Goal: Task Accomplishment & Management: Manage account settings

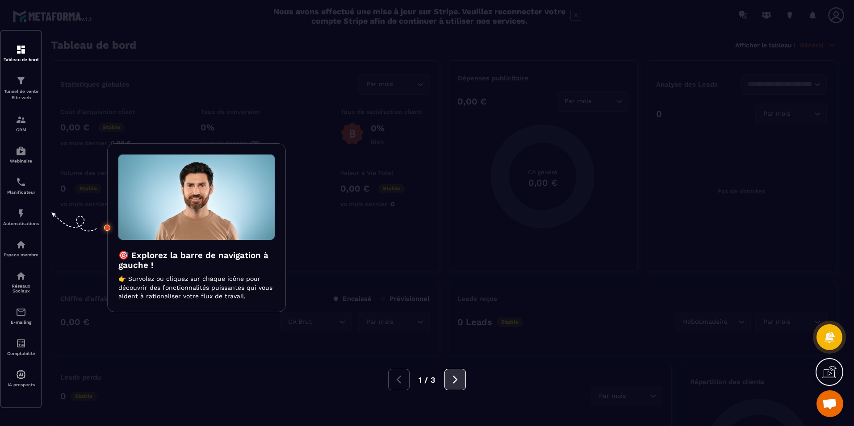
click at [456, 381] on icon at bounding box center [455, 380] width 4 height 8
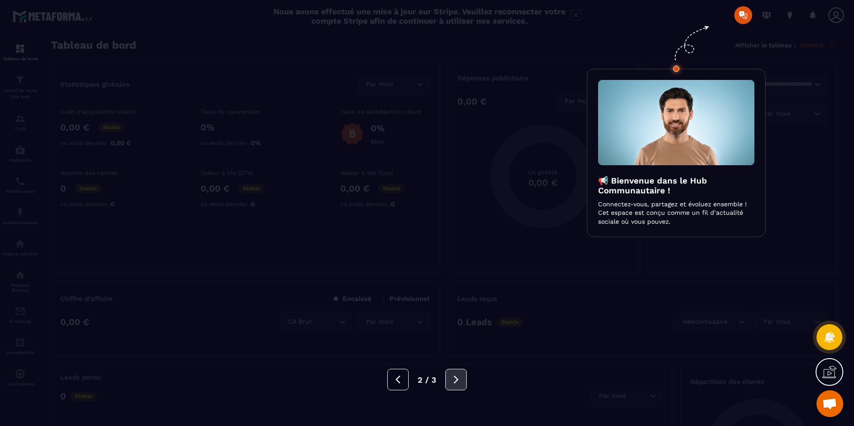
click at [456, 381] on icon at bounding box center [456, 380] width 10 height 10
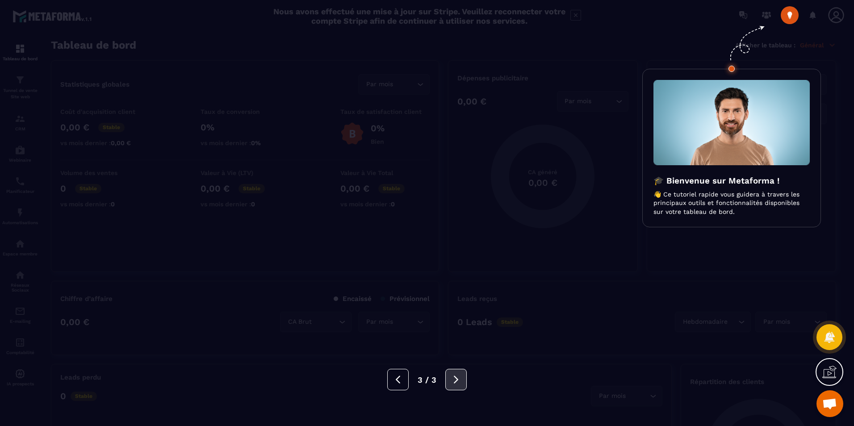
click at [461, 380] on button at bounding box center [455, 379] width 21 height 21
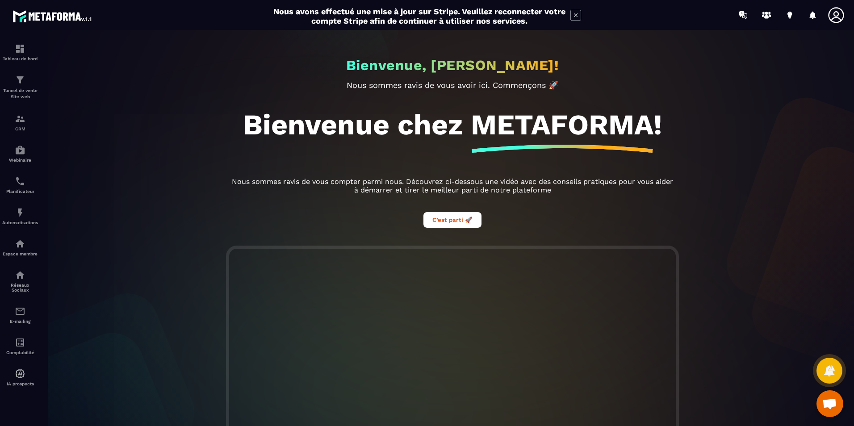
click at [417, 13] on h2 "Nous avons effectué une mise à jour sur Stripe. Veuillez reconnecter votre comp…" at bounding box center [419, 16] width 293 height 19
click at [25, 55] on div at bounding box center [452, 232] width 854 height 405
click at [17, 89] on p "Tunnel de vente Site web" at bounding box center [20, 94] width 36 height 13
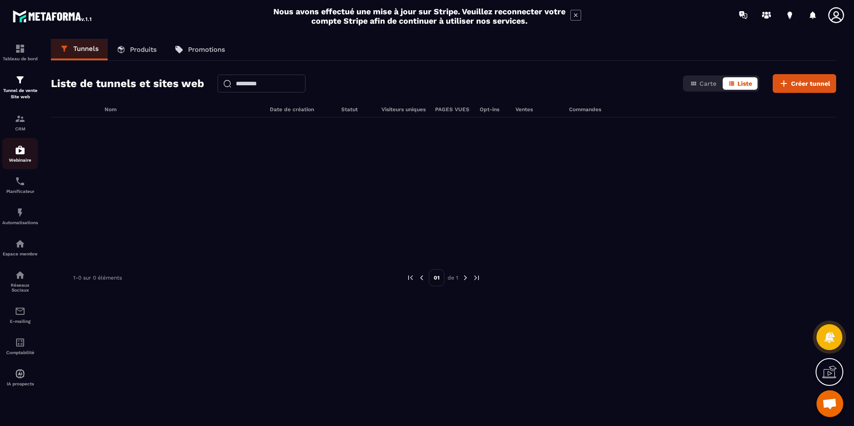
click at [22, 153] on img at bounding box center [20, 150] width 11 height 11
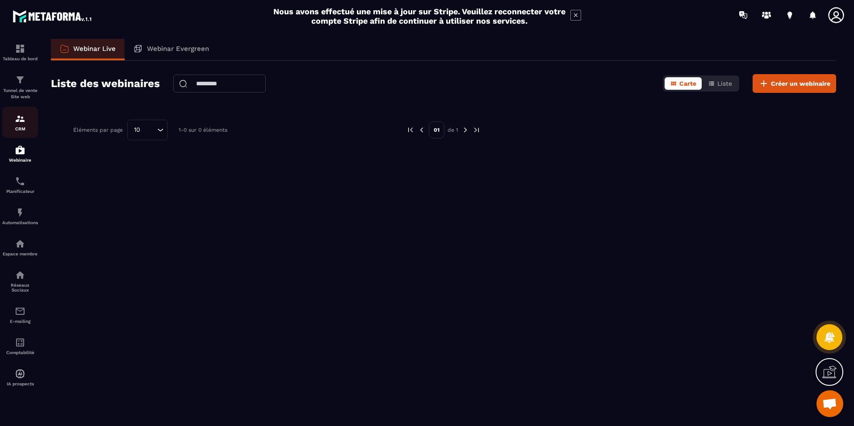
click at [19, 122] on img at bounding box center [20, 118] width 11 height 11
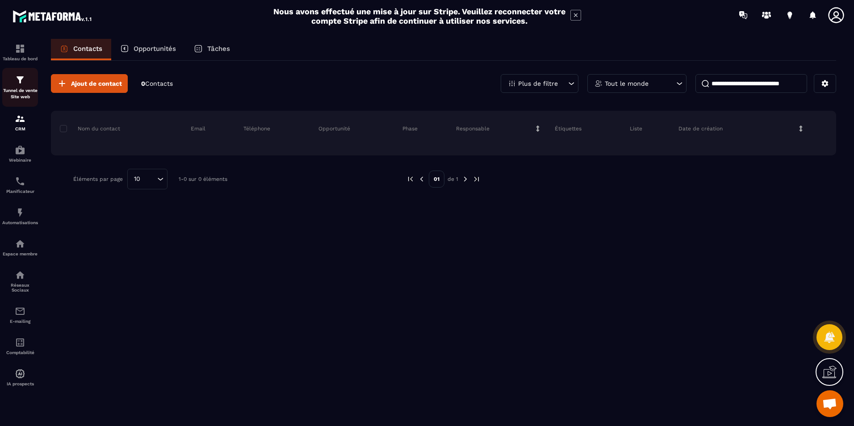
click at [18, 91] on p "Tunnel de vente Site web" at bounding box center [20, 94] width 36 height 13
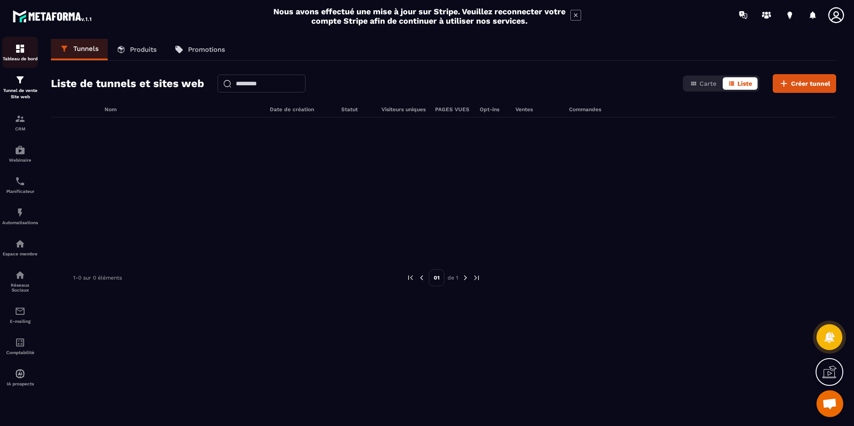
click at [21, 54] on div "Tableau de bord" at bounding box center [20, 52] width 36 height 18
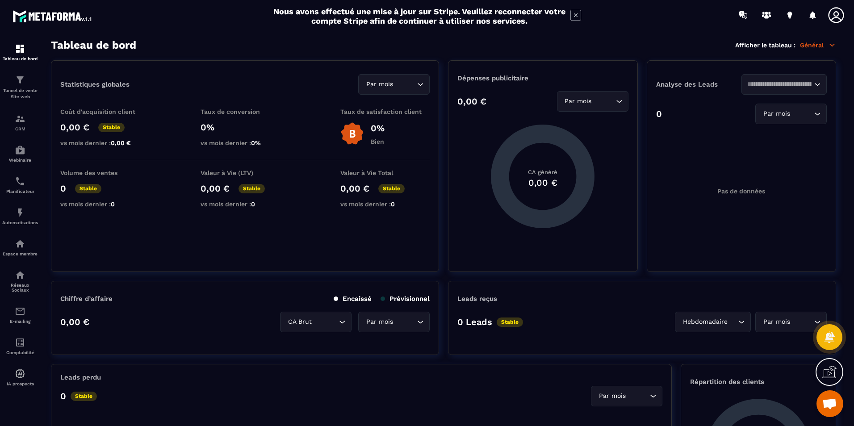
click at [35, 21] on img at bounding box center [53, 16] width 80 height 16
click at [41, 19] on img at bounding box center [53, 16] width 80 height 16
click at [469, 17] on h2 "Nous avons effectué une mise à jour sur Stripe. Veuillez reconnecter votre comp…" at bounding box center [419, 16] width 293 height 19
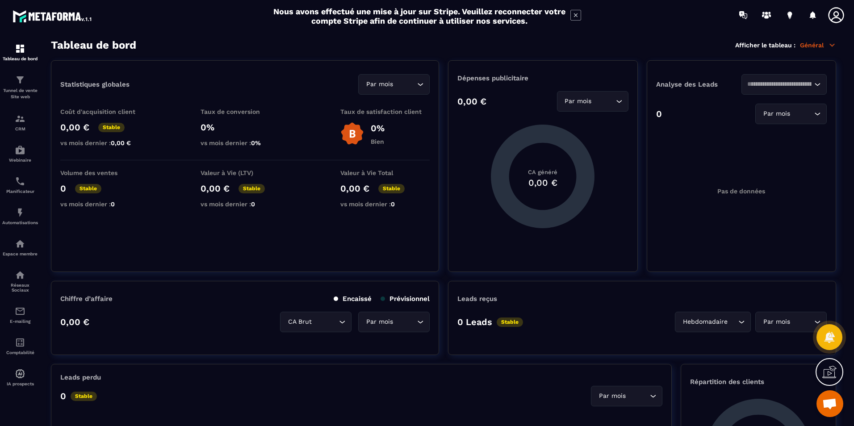
click at [469, 17] on h2 "Nous avons effectué une mise à jour sur Stripe. Veuillez reconnecter votre comp…" at bounding box center [419, 16] width 293 height 19
click at [477, 25] on h2 "Nous avons effectué une mise à jour sur Stripe. Veuillez reconnecter votre comp…" at bounding box center [419, 16] width 293 height 19
click at [826, 339] on icon at bounding box center [829, 337] width 11 height 12
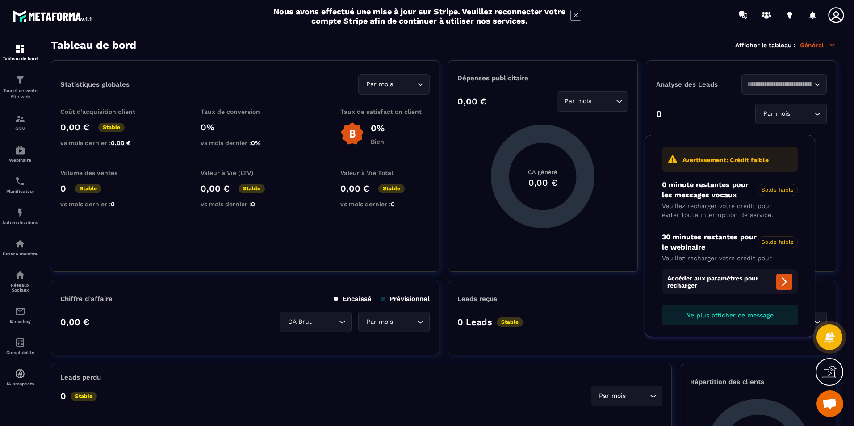
click at [829, 367] on icon at bounding box center [829, 372] width 14 height 14
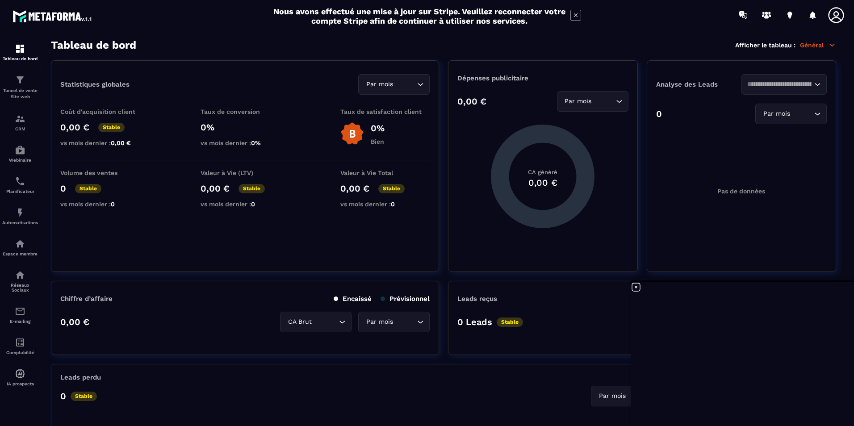
click at [637, 286] on icon at bounding box center [636, 287] width 11 height 11
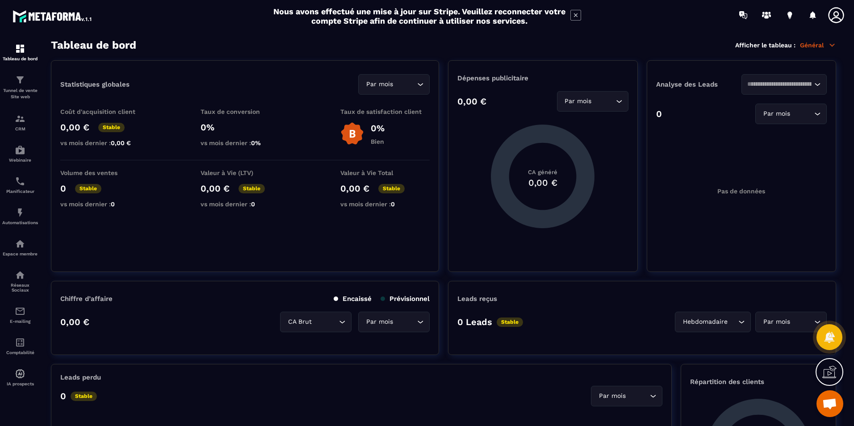
click at [830, 404] on span "Ouvrir le chat" at bounding box center [829, 404] width 15 height 13
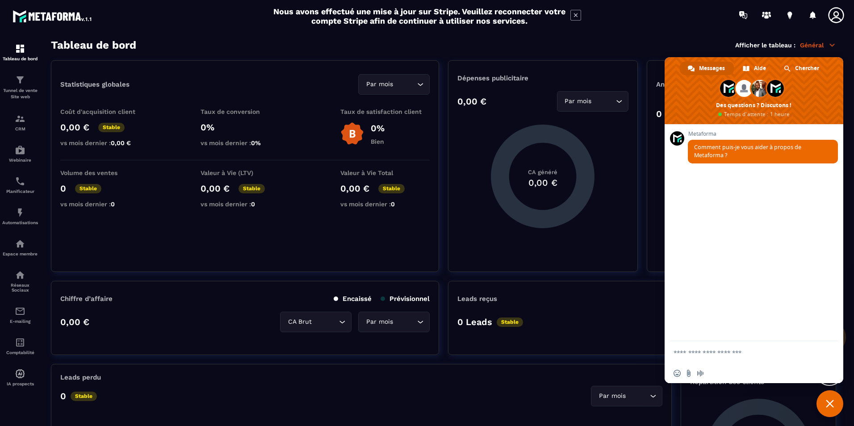
click at [830, 403] on span "Fermer le chat" at bounding box center [830, 404] width 8 height 8
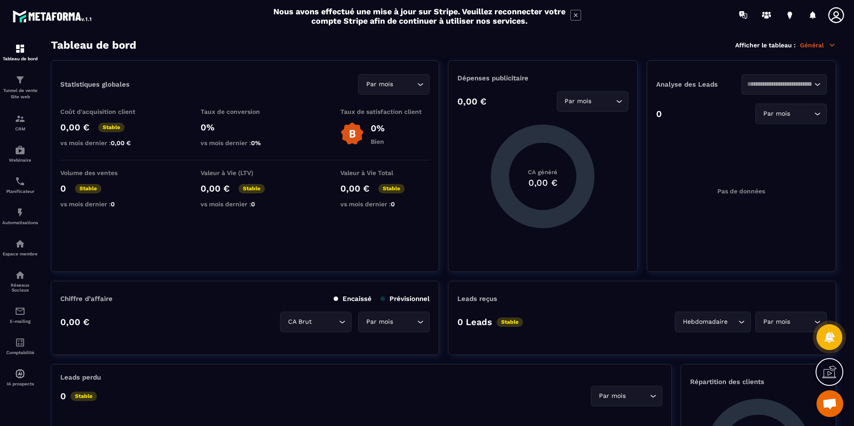
click at [831, 17] on icon at bounding box center [836, 15] width 18 height 18
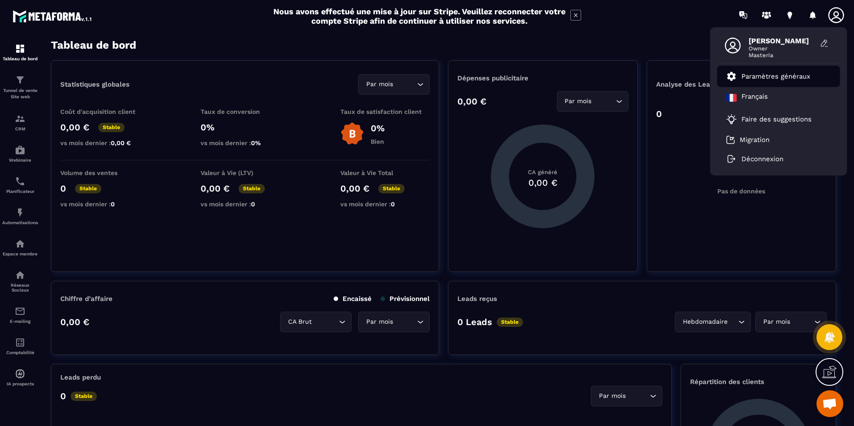
click at [762, 74] on p "Paramètres généraux" at bounding box center [776, 76] width 69 height 8
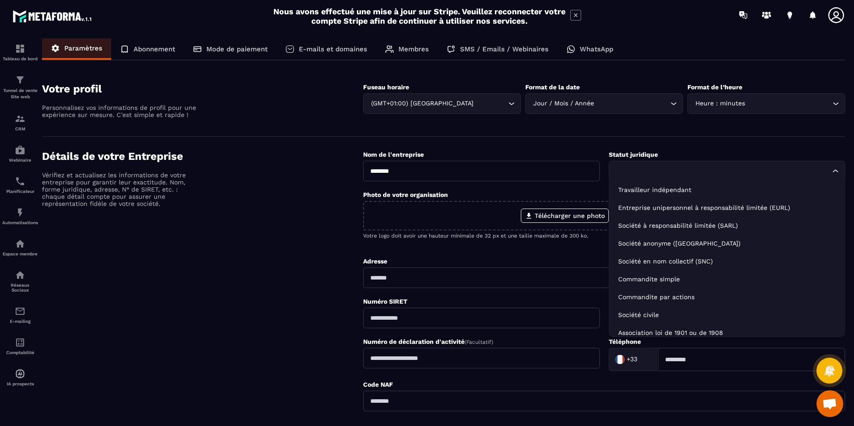
click at [835, 172] on icon "Search for option" at bounding box center [835, 171] width 9 height 9
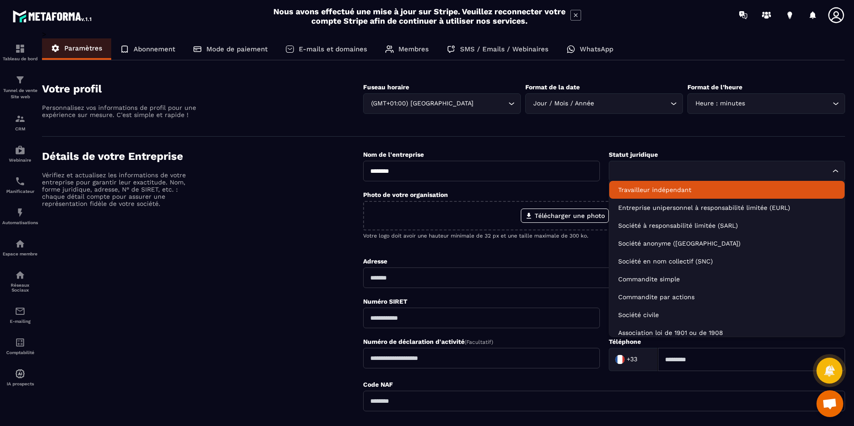
click at [685, 189] on p "Travailleur indépendant" at bounding box center [727, 189] width 218 height 9
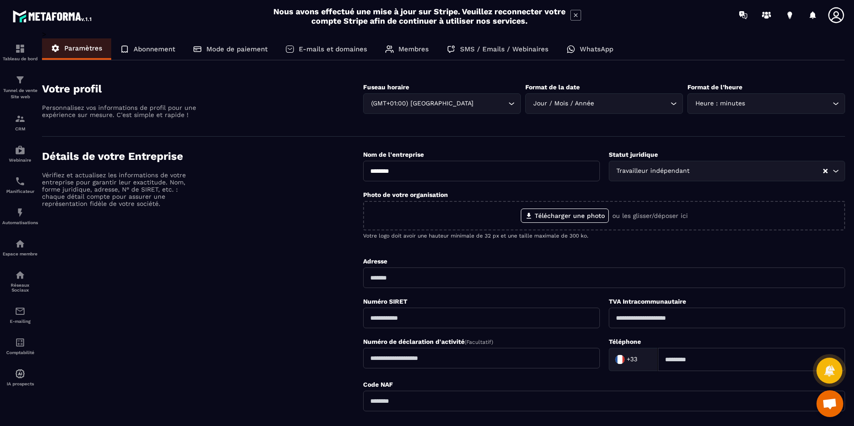
click at [459, 279] on input "text" at bounding box center [604, 278] width 482 height 21
type input "**********"
click at [320, 310] on div "Détails de votre Entreprise Vérifiez et actualisez les informations de votre en…" at bounding box center [202, 299] width 321 height 298
click at [494, 280] on input "**********" at bounding box center [604, 278] width 482 height 21
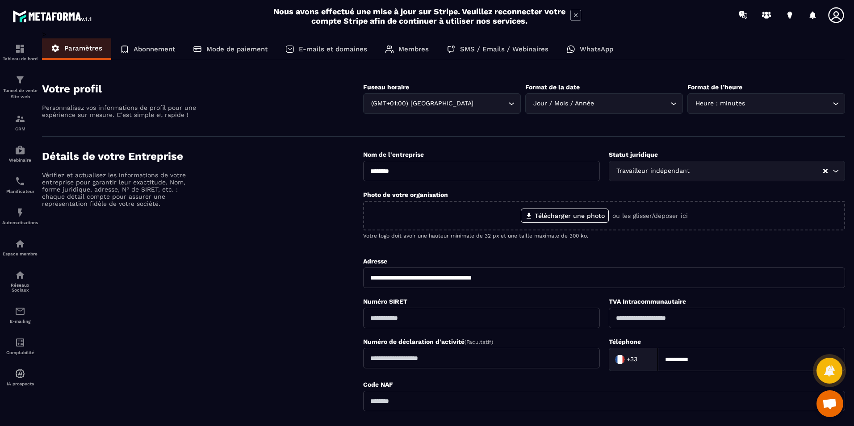
type input "**********"
click at [287, 315] on div "Détails de votre Entreprise Vérifiez et actualisez les informations de votre en…" at bounding box center [202, 299] width 321 height 298
click at [17, 46] on img at bounding box center [20, 48] width 11 height 11
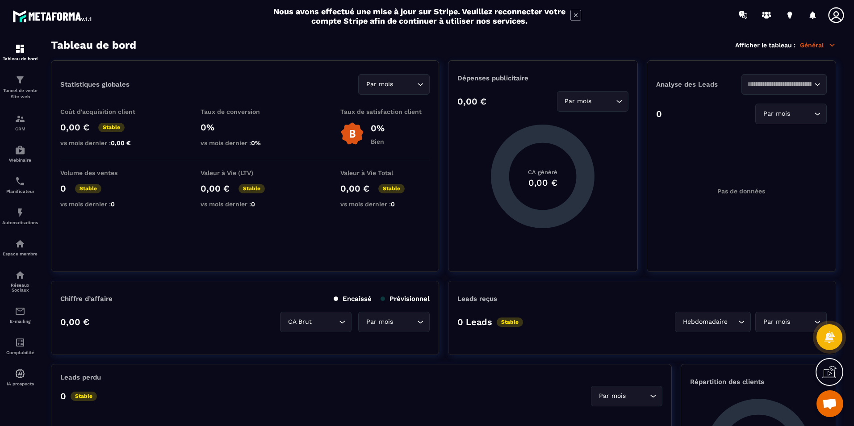
click at [62, 15] on img at bounding box center [53, 16] width 80 height 16
click at [492, 17] on h2 "Nous avons effectué une mise à jour sur Stripe. Veuillez reconnecter votre comp…" at bounding box center [419, 16] width 293 height 19
click at [840, 14] on icon at bounding box center [836, 15] width 18 height 18
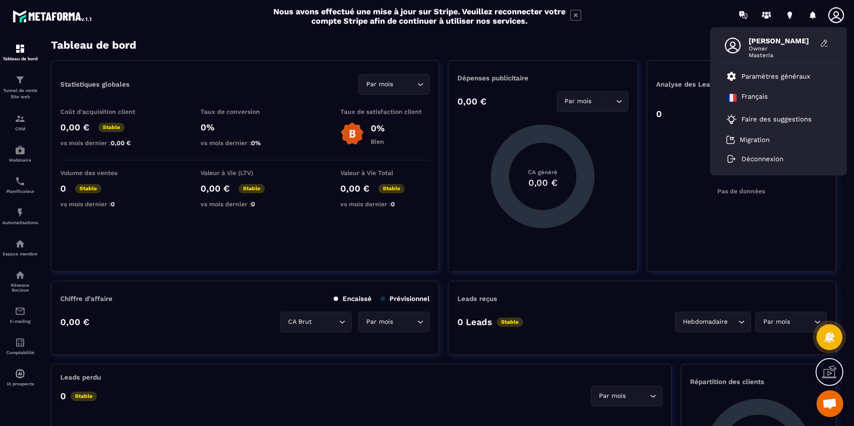
click at [835, 17] on icon at bounding box center [836, 15] width 16 height 16
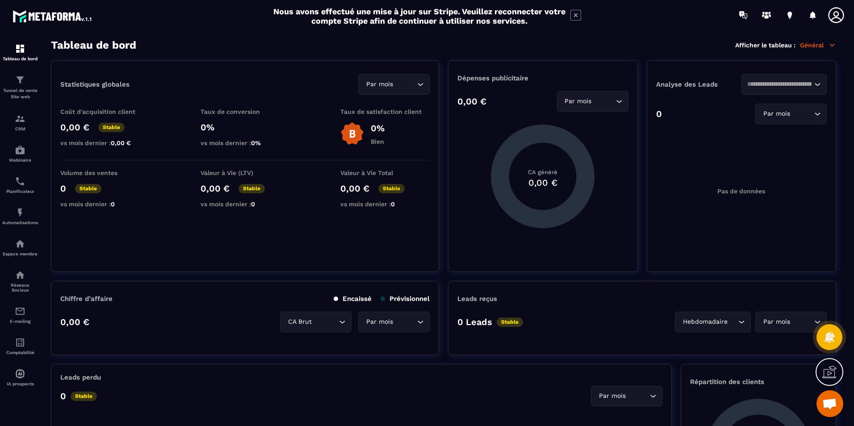
click at [835, 17] on icon at bounding box center [836, 15] width 16 height 16
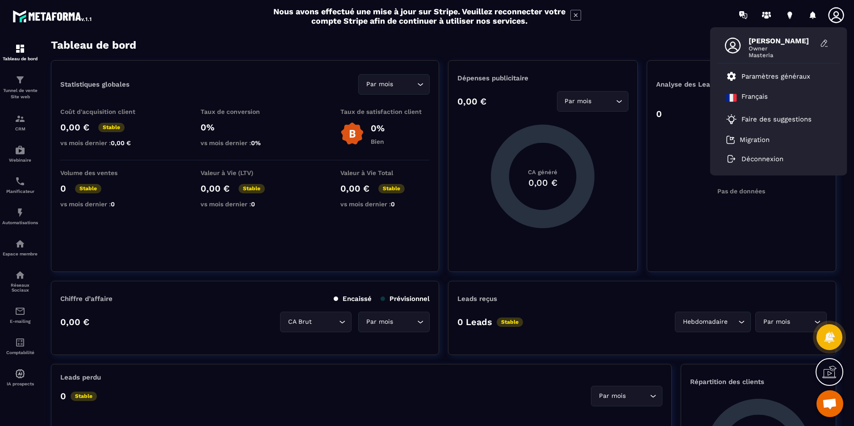
click at [314, 235] on div "Statistiques globales Par mois Loading... Coût d'acquisition client 0,00 € Stab…" at bounding box center [245, 166] width 388 height 212
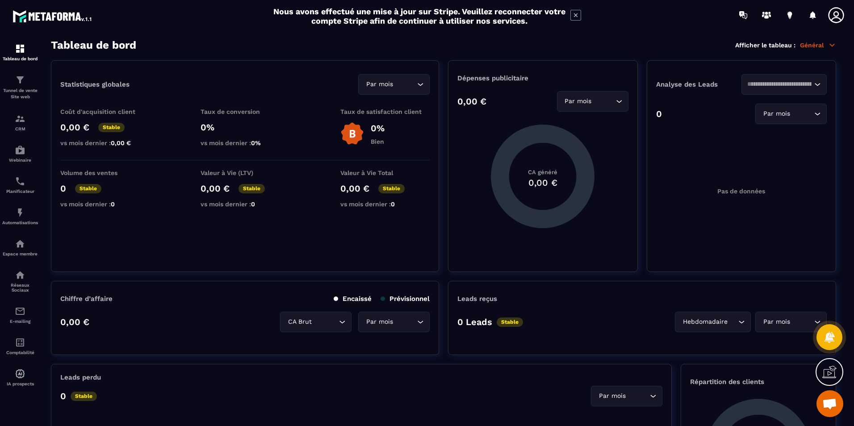
click at [854, 259] on section "Tableau de bord Tunnel de vente Site web CRM Webinaire Planificateur Automatisa…" at bounding box center [427, 233] width 854 height 406
click at [854, 283] on html "Nous avons effectué une mise à jour sur Stripe. Veuillez reconnecter votre comp…" at bounding box center [427, 213] width 854 height 426
click at [817, 46] on p "Général" at bounding box center [818, 45] width 36 height 8
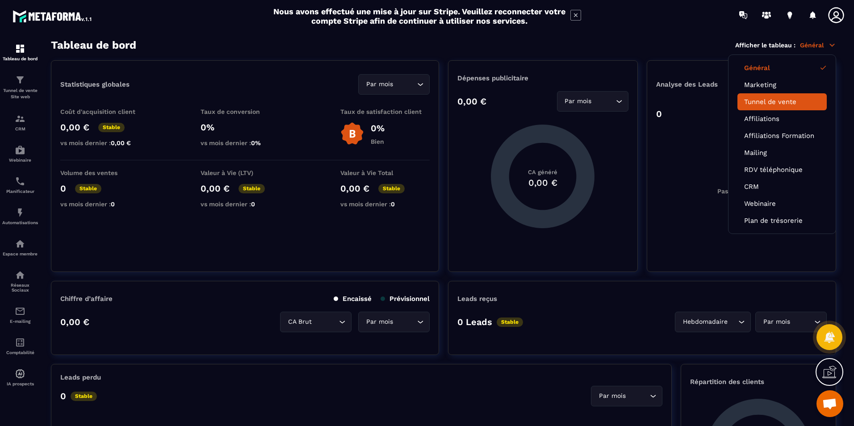
click at [768, 104] on link "Tunnel de vente" at bounding box center [782, 102] width 76 height 8
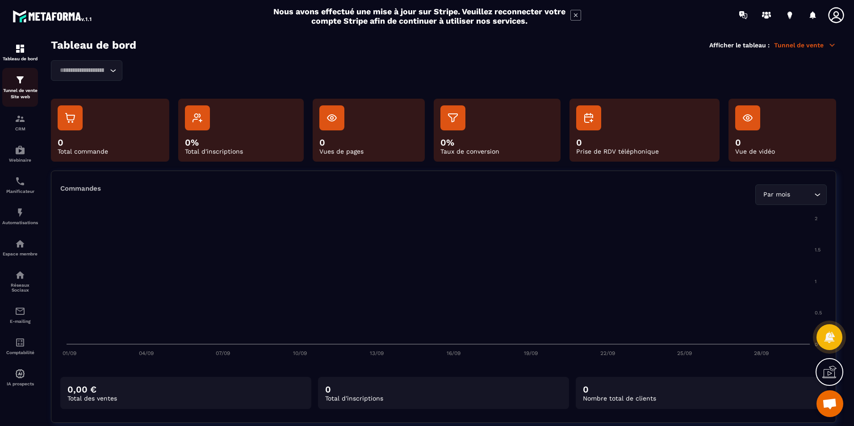
click at [13, 90] on p "Tunnel de vente Site web" at bounding box center [20, 94] width 36 height 13
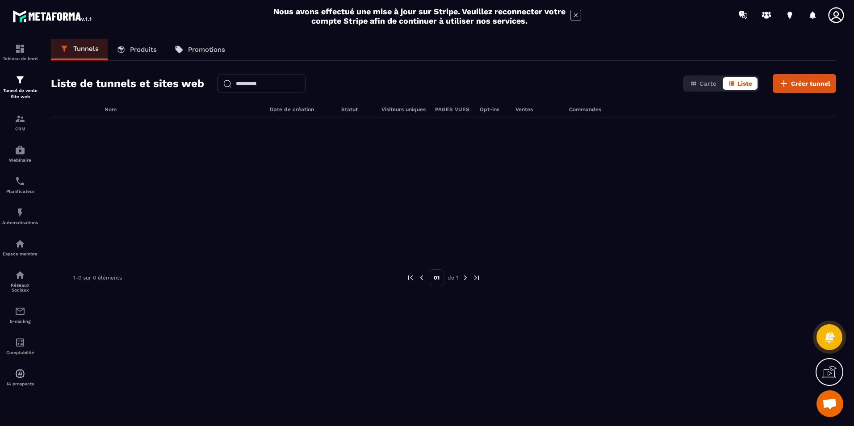
click at [150, 45] on link "Produits" at bounding box center [137, 49] width 58 height 21
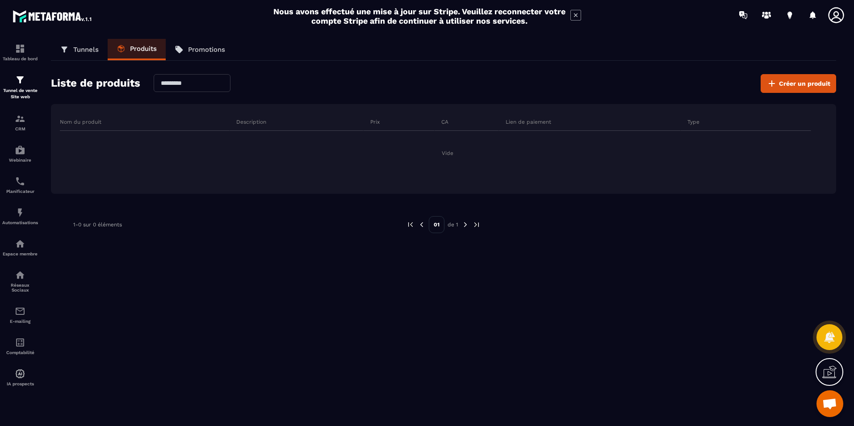
click at [199, 45] on link "Promotions" at bounding box center [200, 49] width 68 height 21
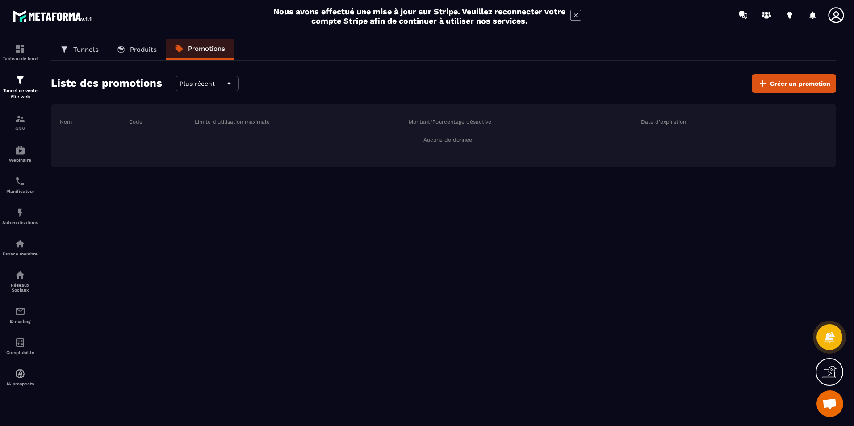
click at [140, 47] on p "Produits" at bounding box center [143, 50] width 27 height 8
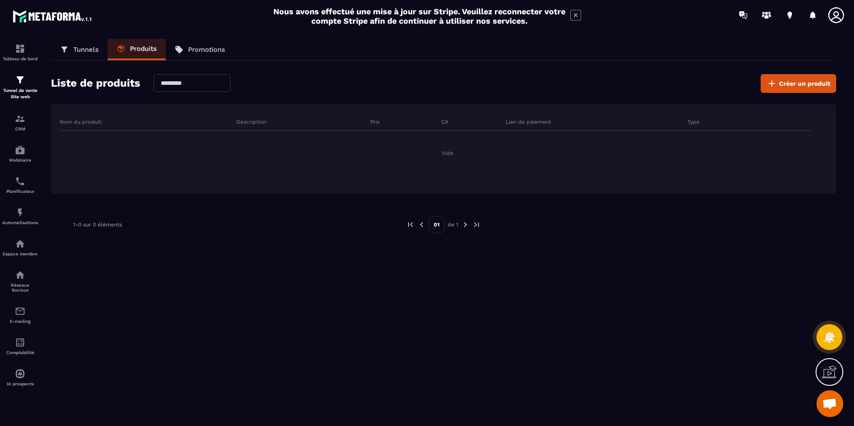
click at [88, 49] on p "Tunnels" at bounding box center [85, 50] width 25 height 8
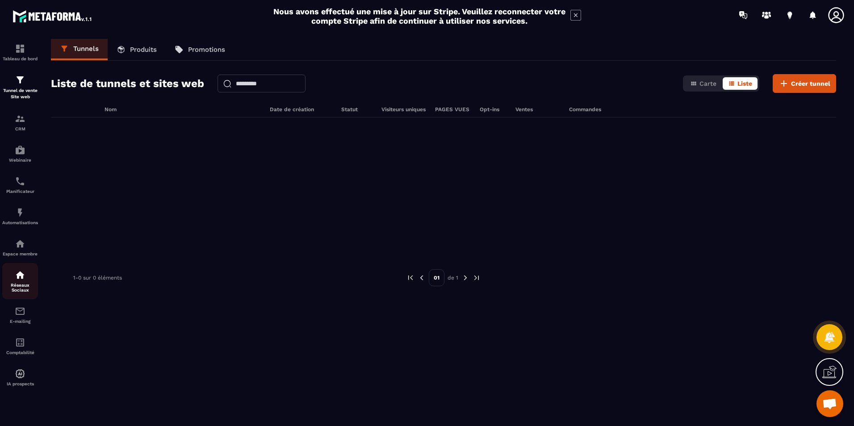
click at [23, 275] on img at bounding box center [20, 275] width 11 height 11
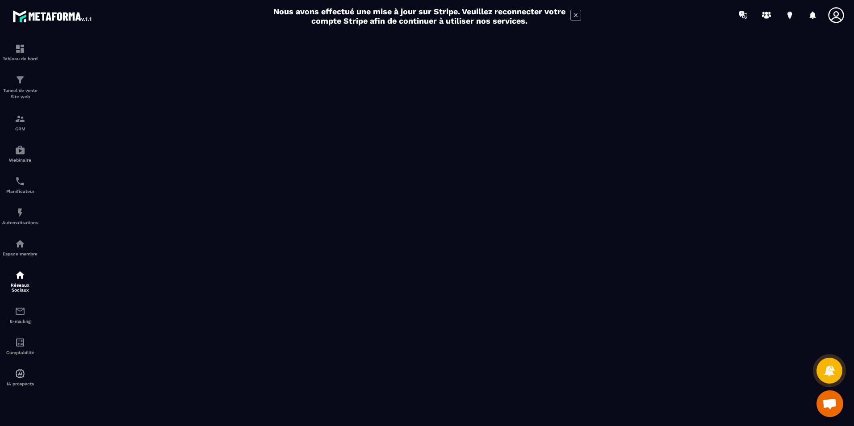
click at [52, 19] on img at bounding box center [53, 16] width 80 height 16
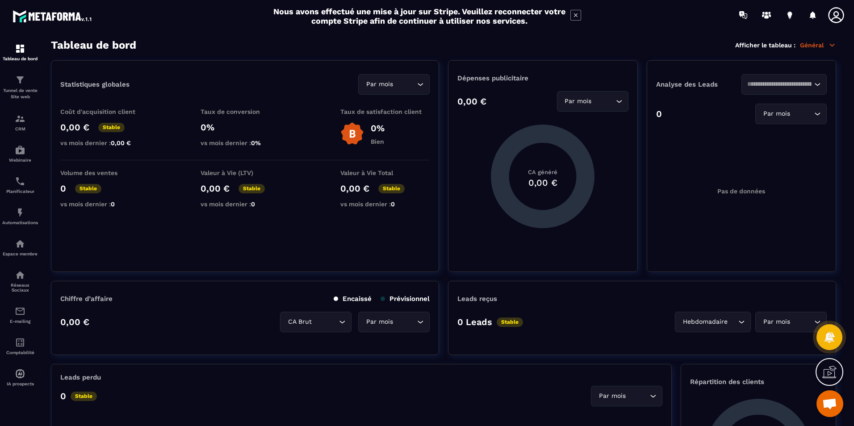
click at [834, 15] on icon at bounding box center [836, 15] width 16 height 16
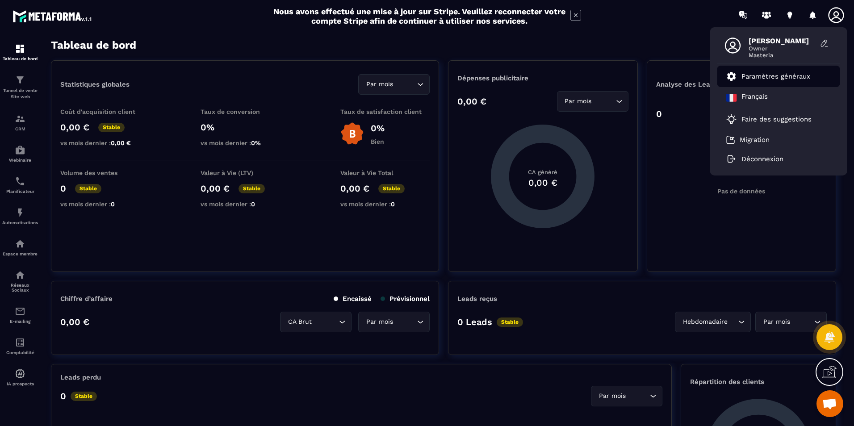
click at [753, 75] on p "Paramètres généraux" at bounding box center [776, 76] width 69 height 8
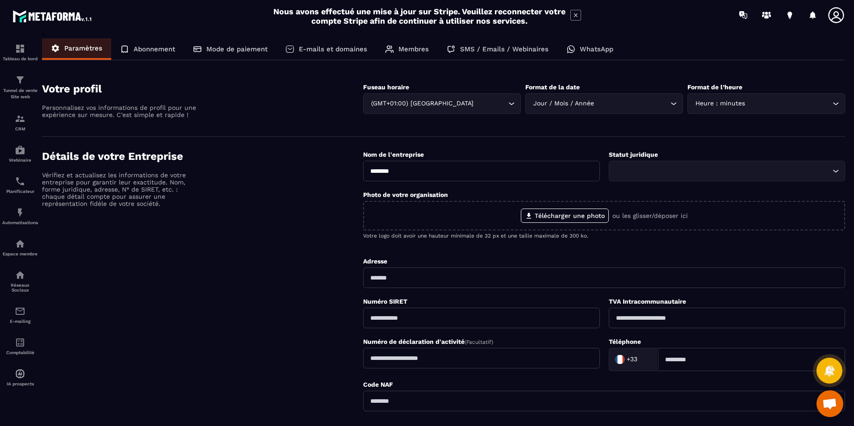
click at [163, 49] on p "Abonnement" at bounding box center [155, 49] width 42 height 8
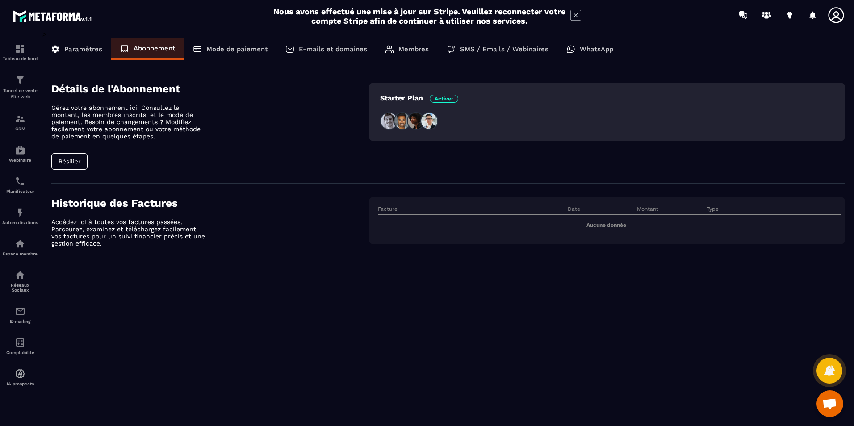
click at [445, 98] on span "Activer" at bounding box center [444, 99] width 29 height 8
click at [450, 100] on span "Activer" at bounding box center [444, 99] width 29 height 8
click at [348, 118] on div "Détails de l'Abonnement Gérez votre abonnement ici. Consultez le montant, les m…" at bounding box center [210, 126] width 318 height 87
click at [251, 49] on p "Mode de paiement" at bounding box center [236, 49] width 61 height 8
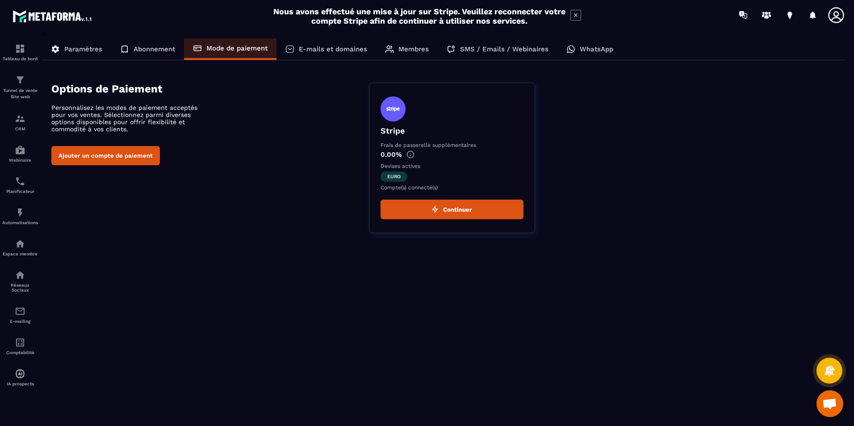
click at [440, 209] on button "Continuer" at bounding box center [452, 210] width 143 height 20
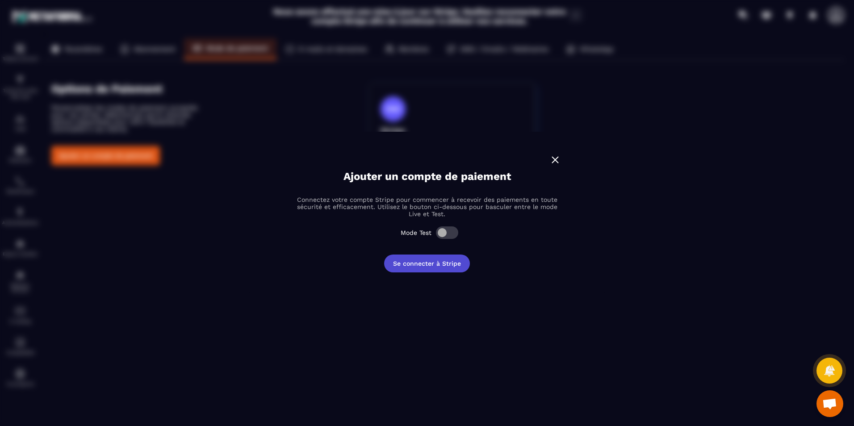
click at [436, 264] on button "Se connecter à Stripe" at bounding box center [427, 264] width 86 height 18
